Goal: Task Accomplishment & Management: Use online tool/utility

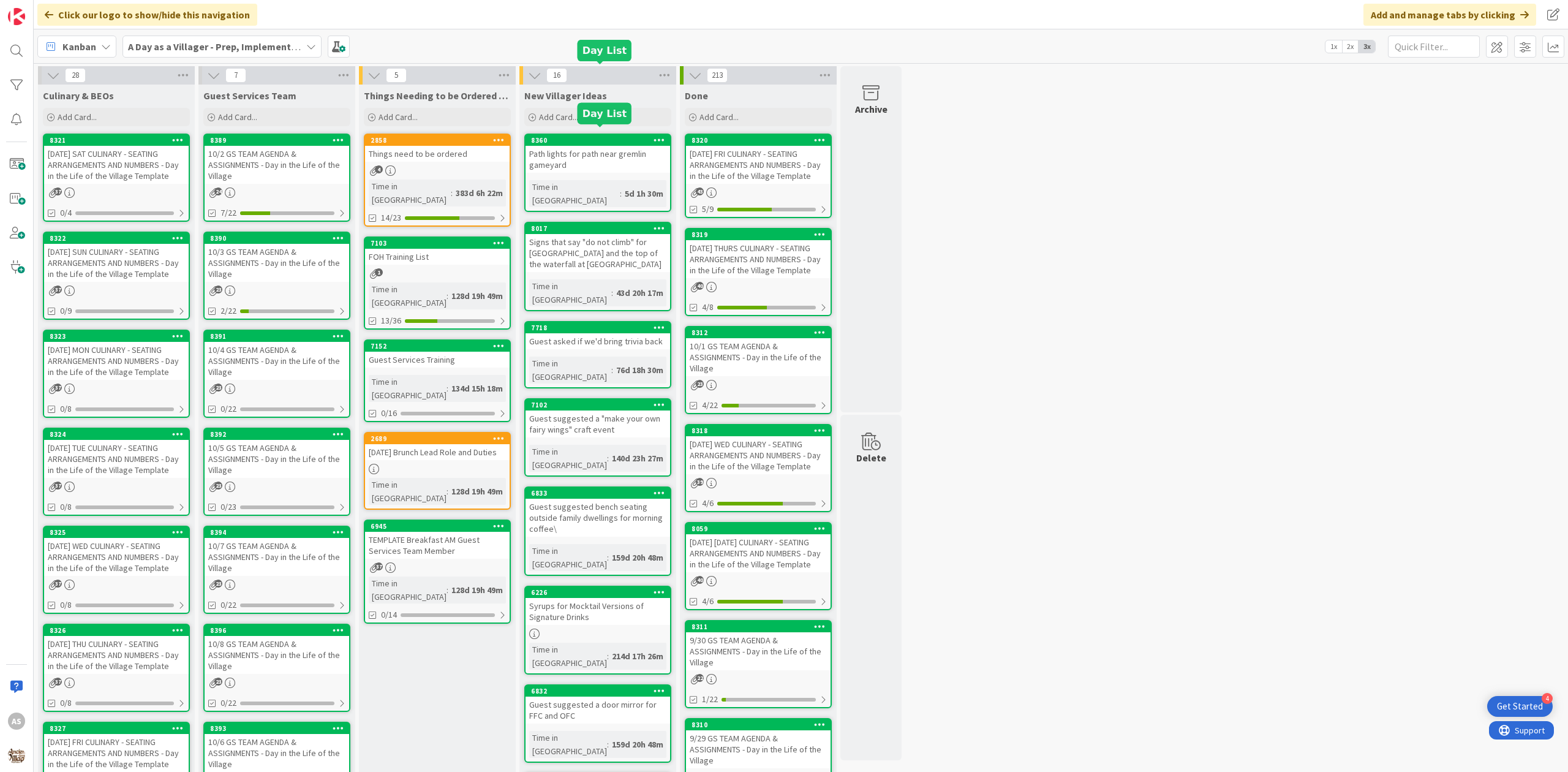
scroll to position [229, 0]
click at [465, 157] on div "Things need to be ordered" at bounding box center [437, 153] width 145 height 16
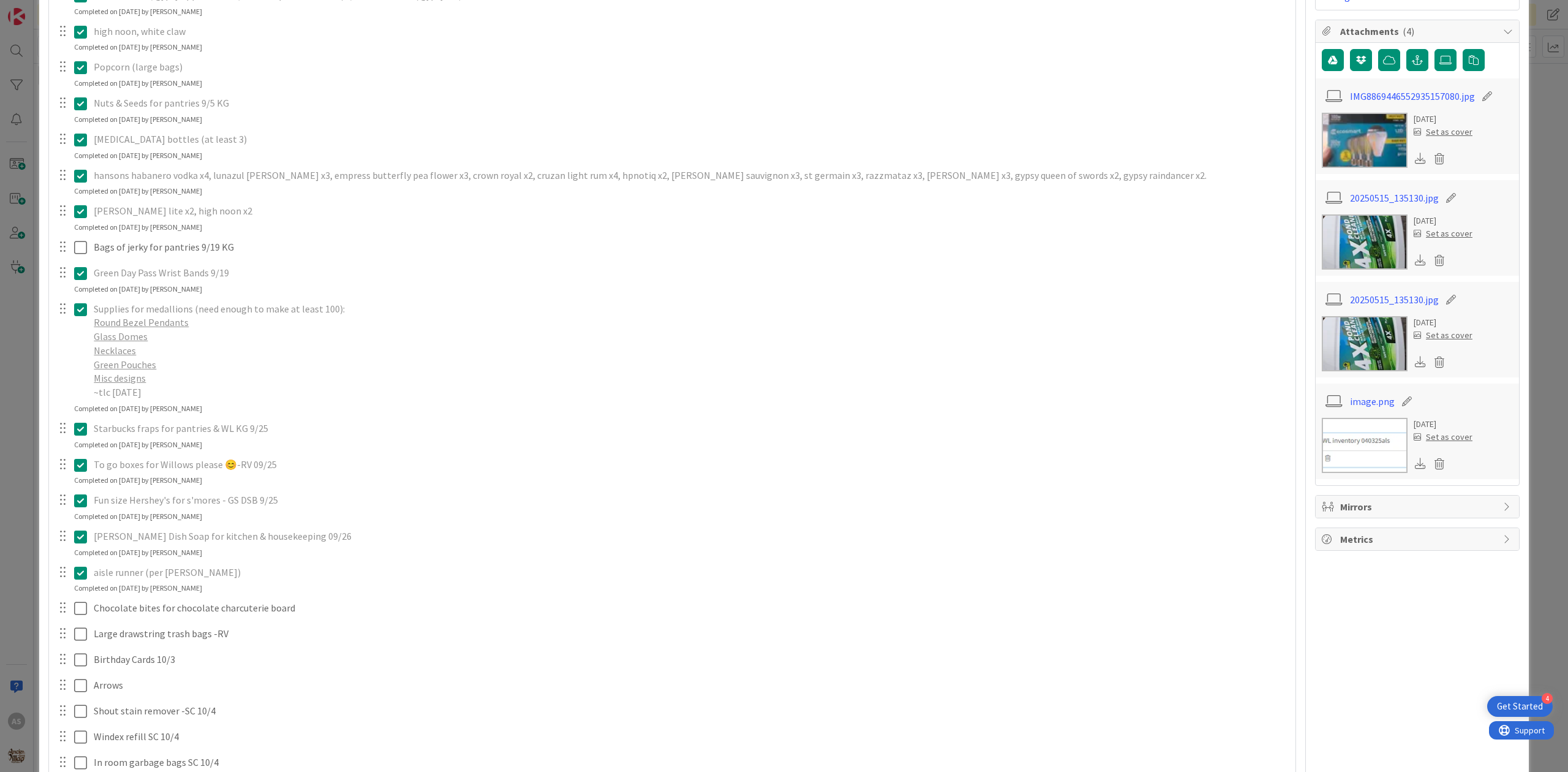
scroll to position [327, 0]
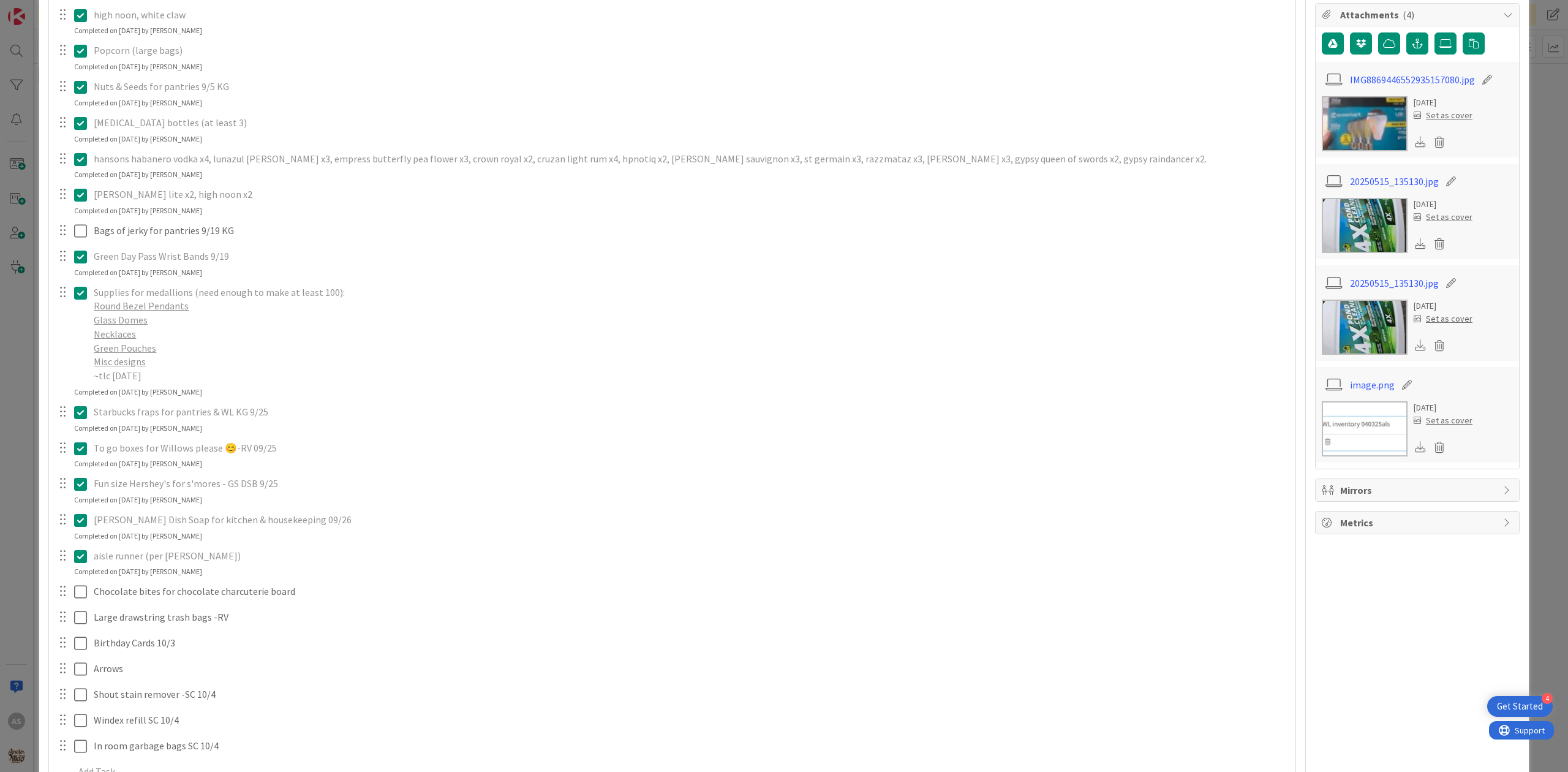
click at [84, 485] on icon at bounding box center [80, 484] width 13 height 14
click at [314, 511] on icon at bounding box center [312, 510] width 8 height 8
click at [344, 562] on div "Vegan Bars Update Cancel merican mule, gypsy apple butter (removed pernicious o…" at bounding box center [672, 360] width 1234 height 836
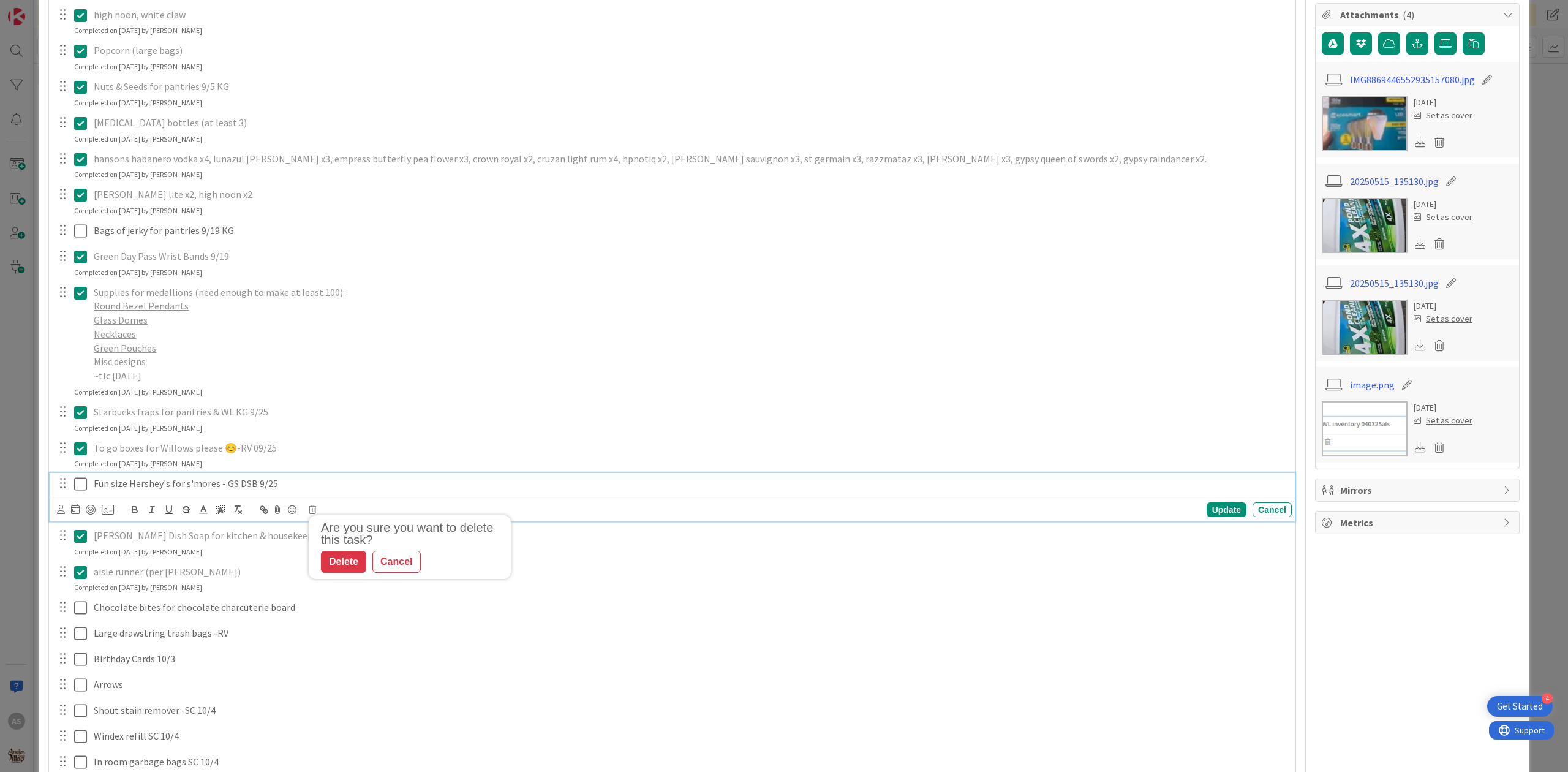
click at [285, 488] on p "Fun size Hershey's for s'mores - GS DSB 9/25" at bounding box center [690, 484] width 1193 height 14
click at [312, 514] on icon at bounding box center [312, 510] width 8 height 8
click at [342, 559] on div "Delete" at bounding box center [344, 562] width 45 height 22
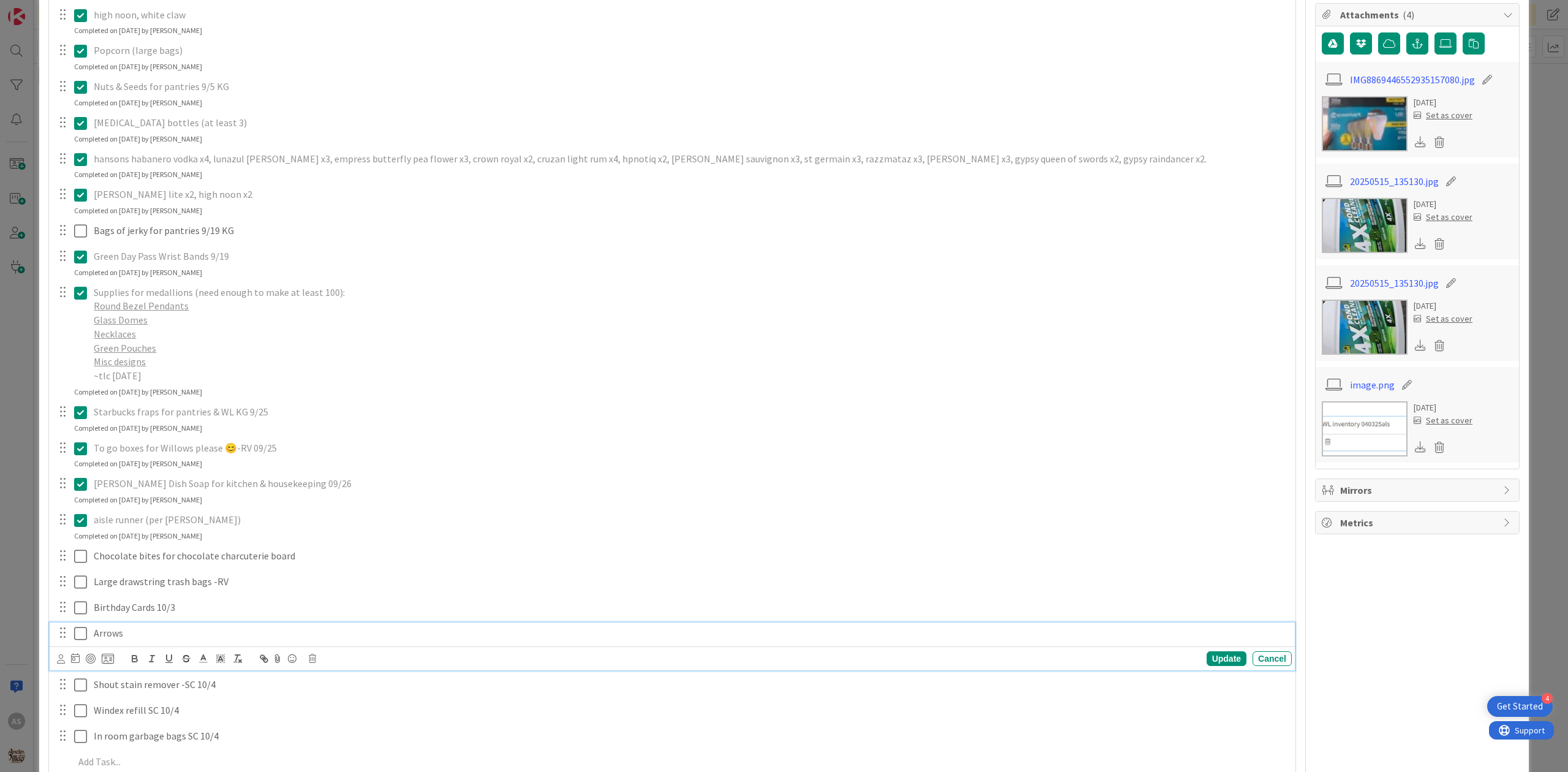
click at [160, 638] on p "Arrows" at bounding box center [690, 633] width 1193 height 14
click at [312, 658] on icon at bounding box center [312, 658] width 8 height 8
click at [344, 721] on div "Delete" at bounding box center [344, 711] width 45 height 22
click at [84, 299] on icon at bounding box center [80, 292] width 13 height 14
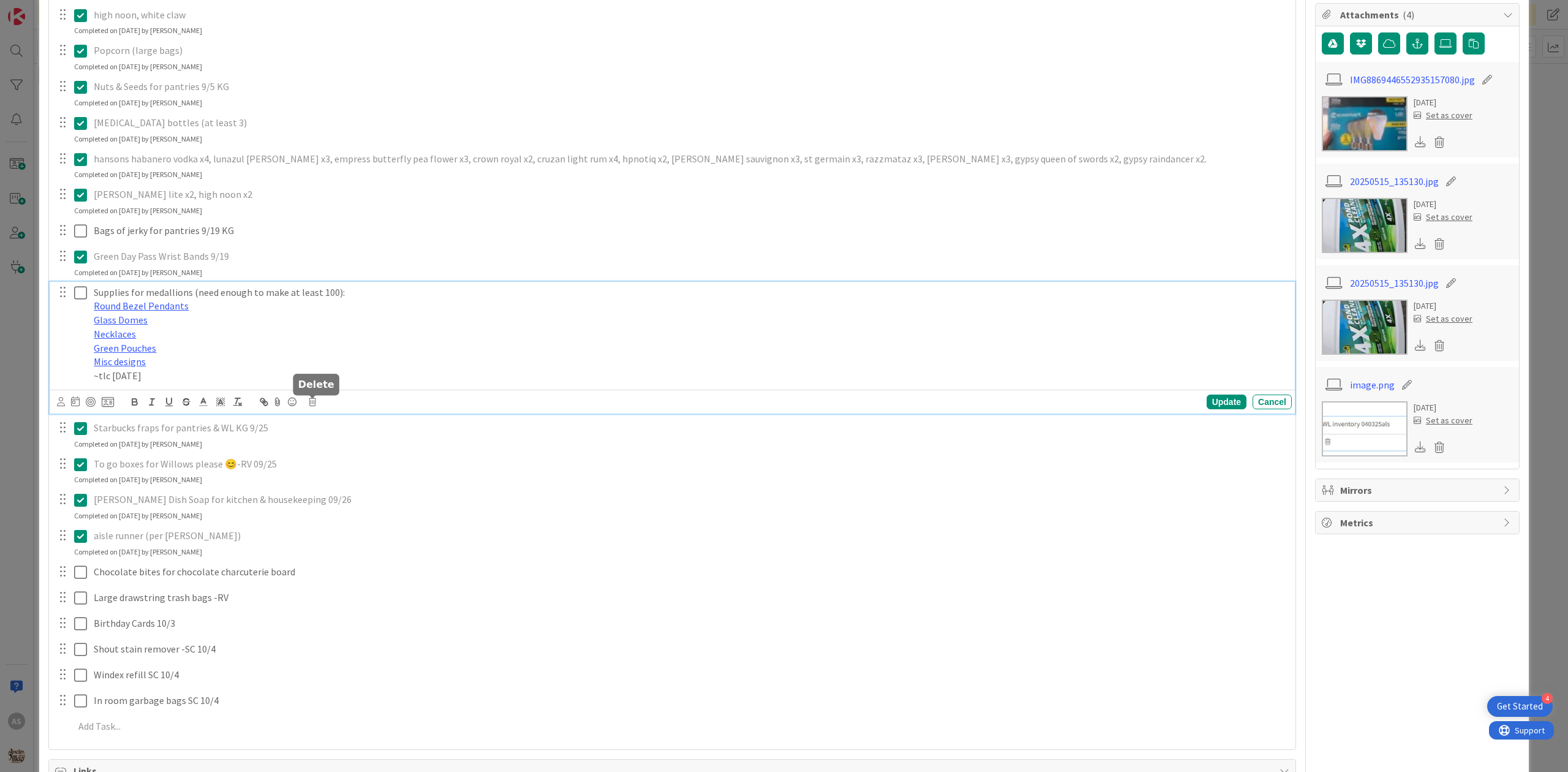
click at [310, 403] on icon at bounding box center [312, 401] width 8 height 8
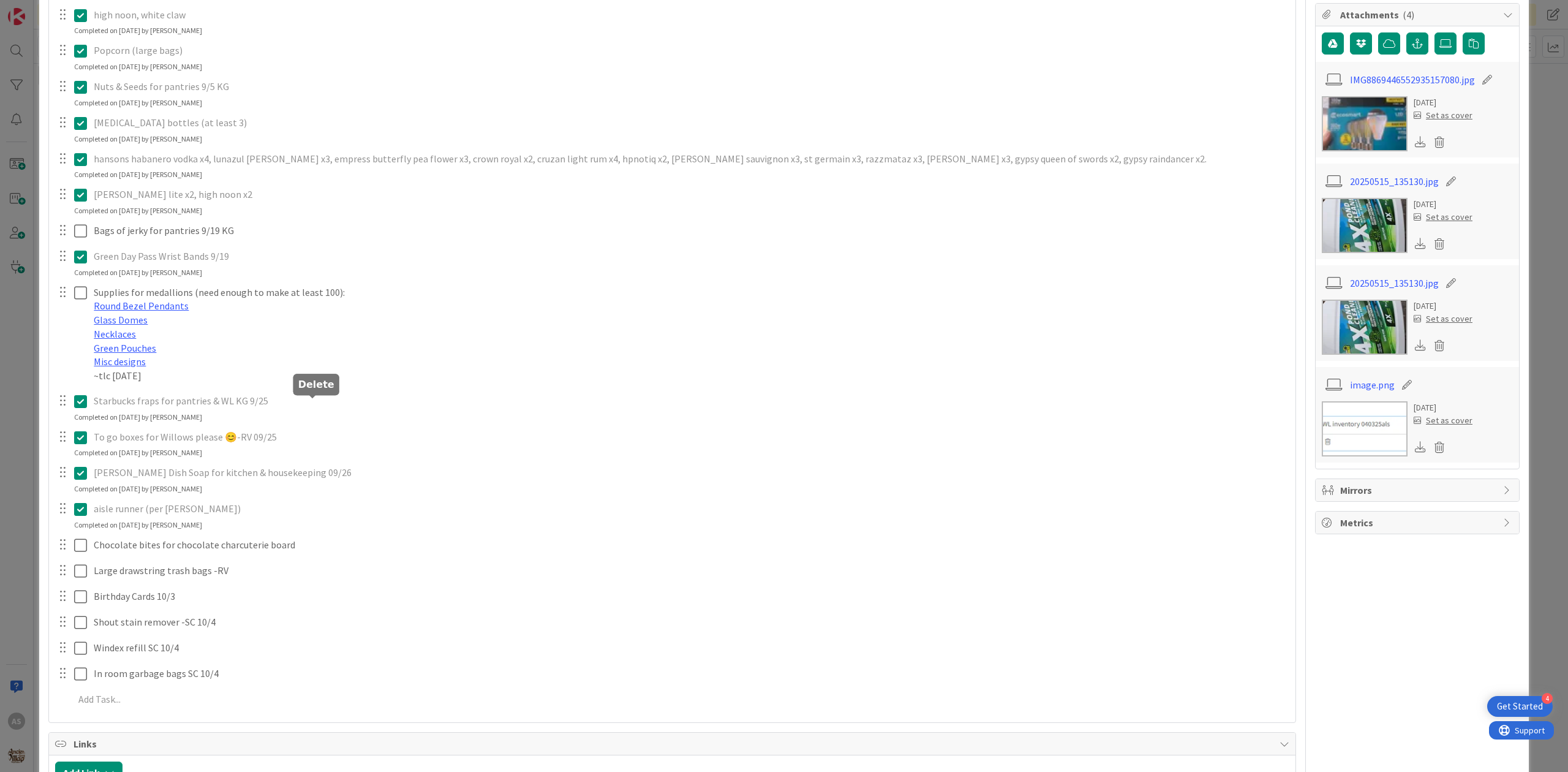
click at [349, 452] on div "Vegan Bars Update Cancel merican mule, gypsy apple butter (removed pernicious o…" at bounding box center [672, 328] width 1234 height 773
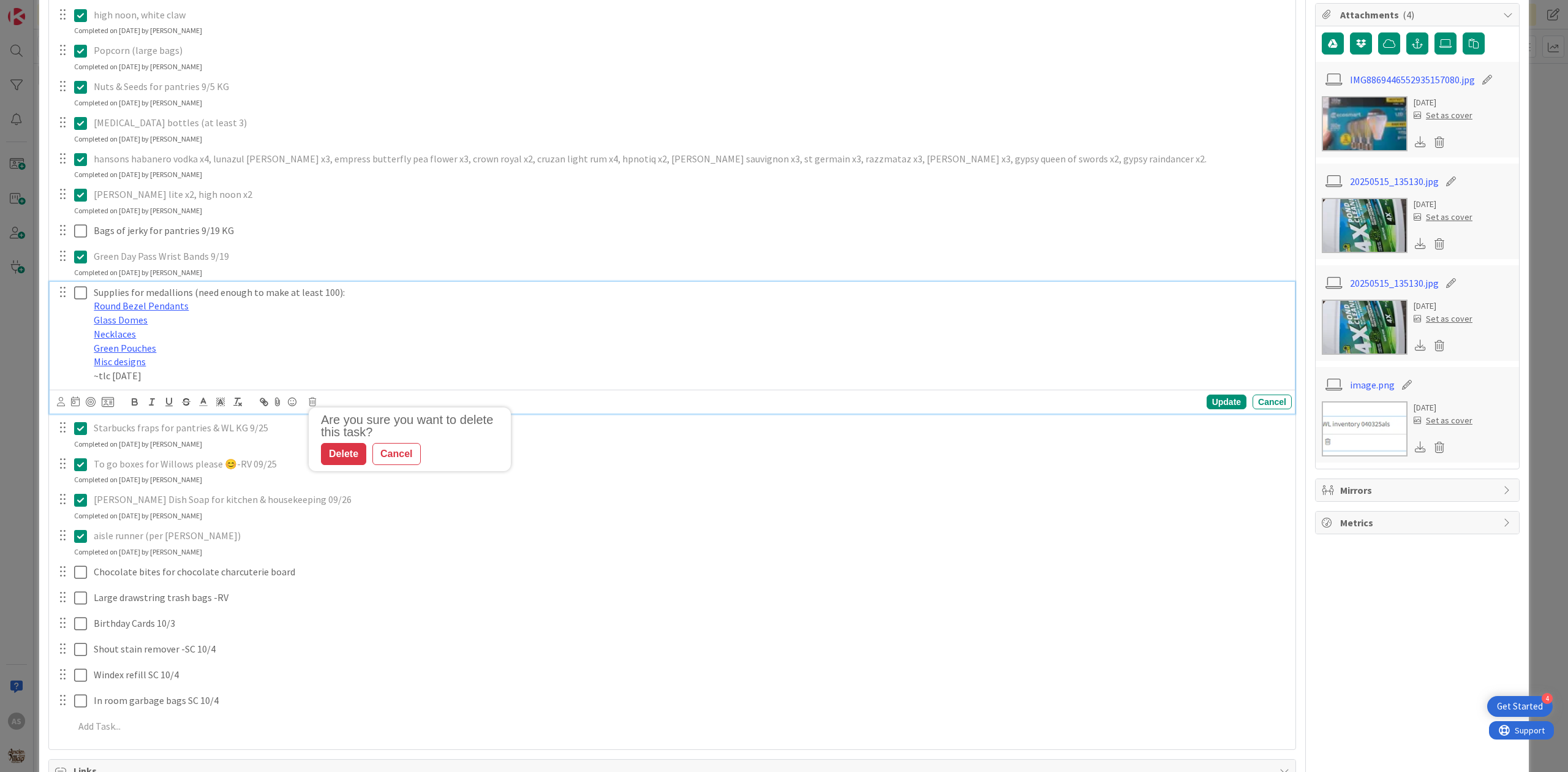
click at [312, 312] on p "Round Bezel Pendants" at bounding box center [690, 306] width 1193 height 14
click at [312, 406] on icon at bounding box center [312, 401] width 8 height 8
click at [336, 464] on div "Delete" at bounding box center [344, 454] width 45 height 22
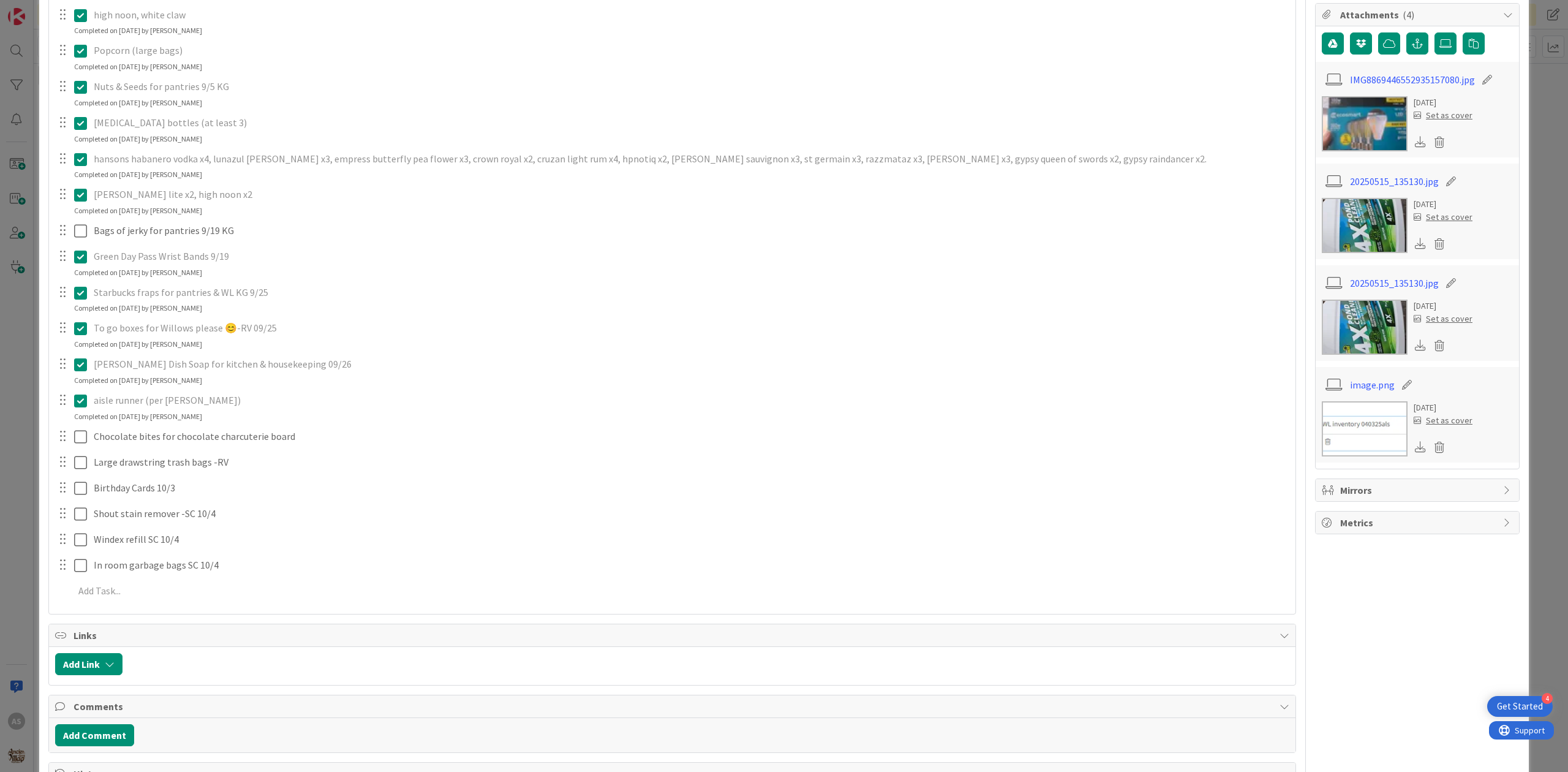
scroll to position [163, 0]
